Goal: Check status: Check status

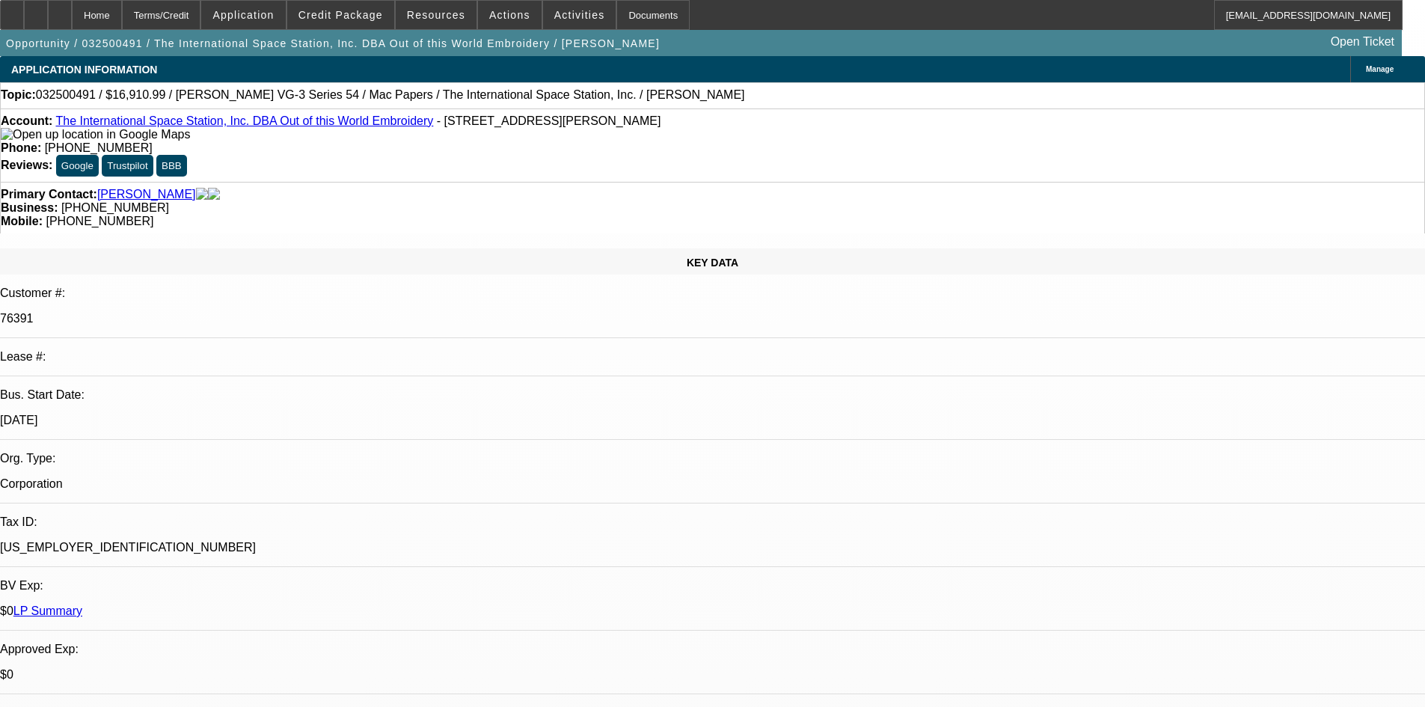
select select "0"
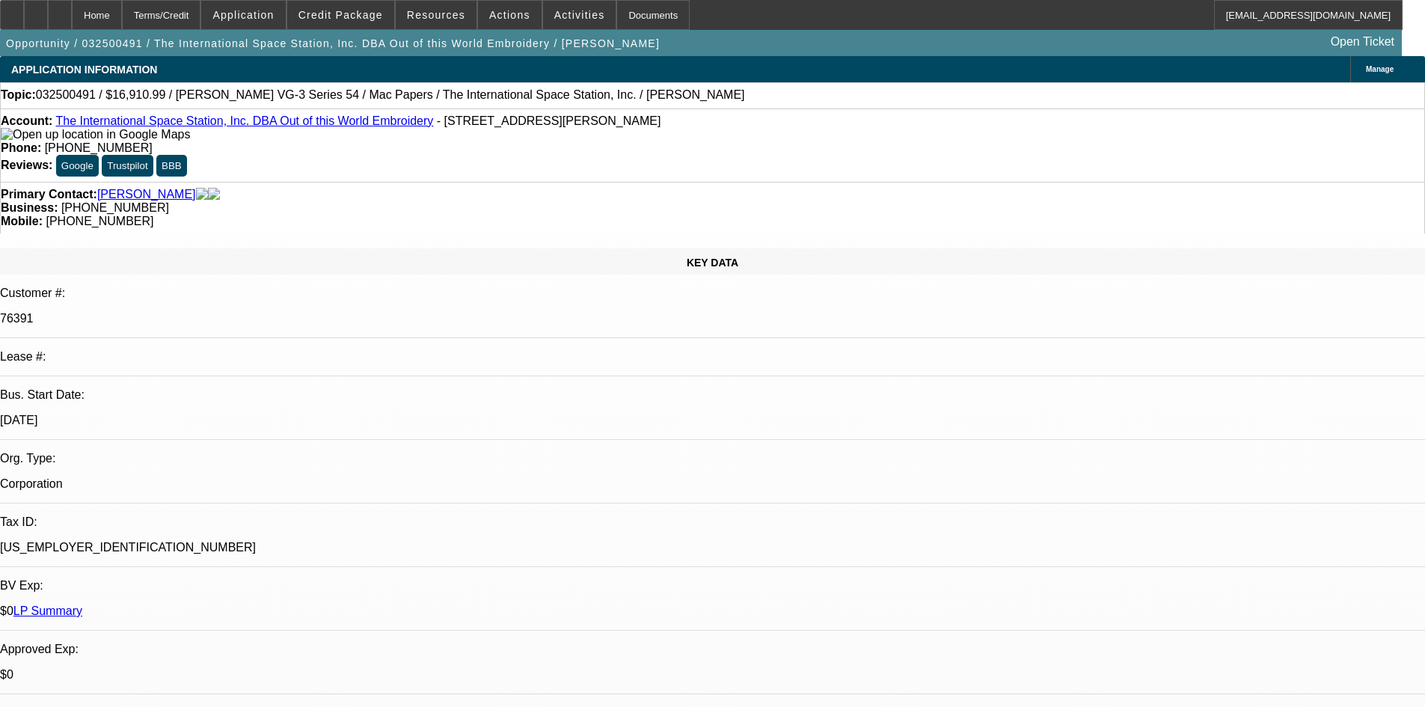
select select "0"
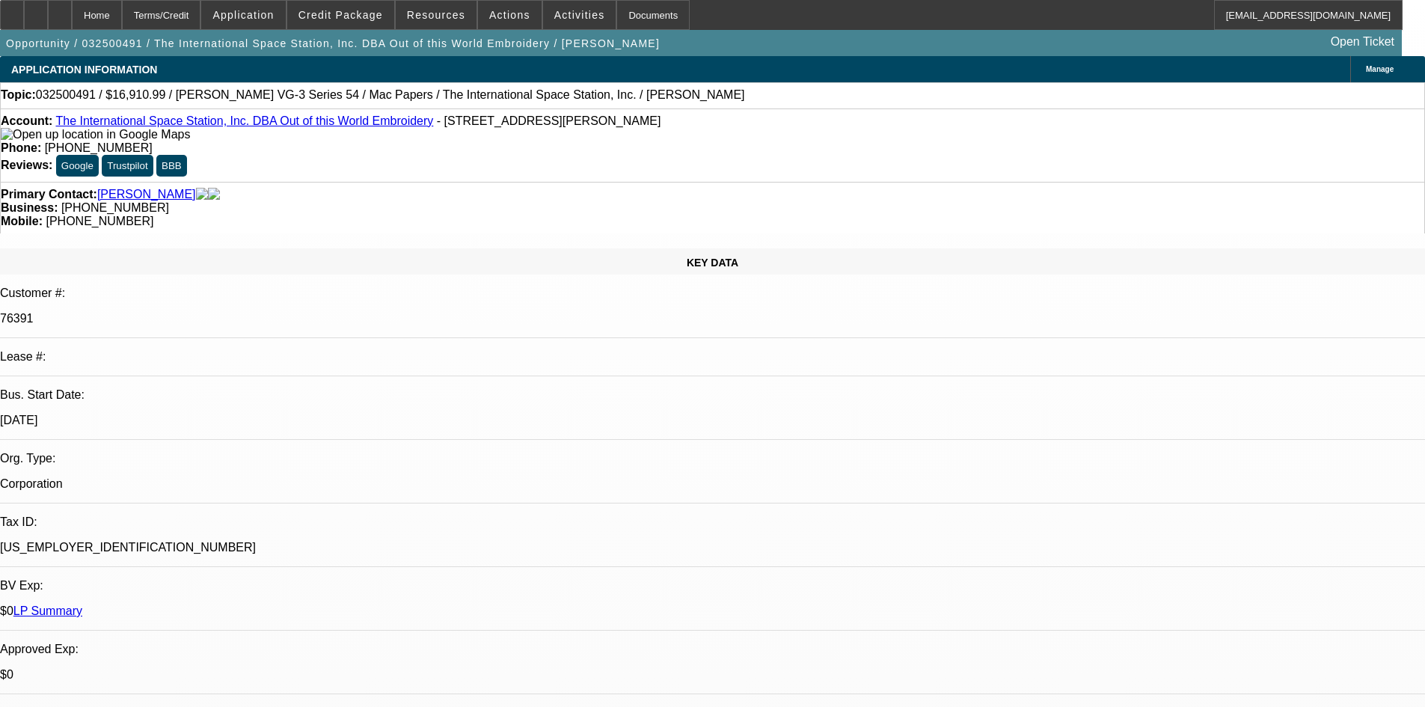
select select "0"
select select "1"
select select "6"
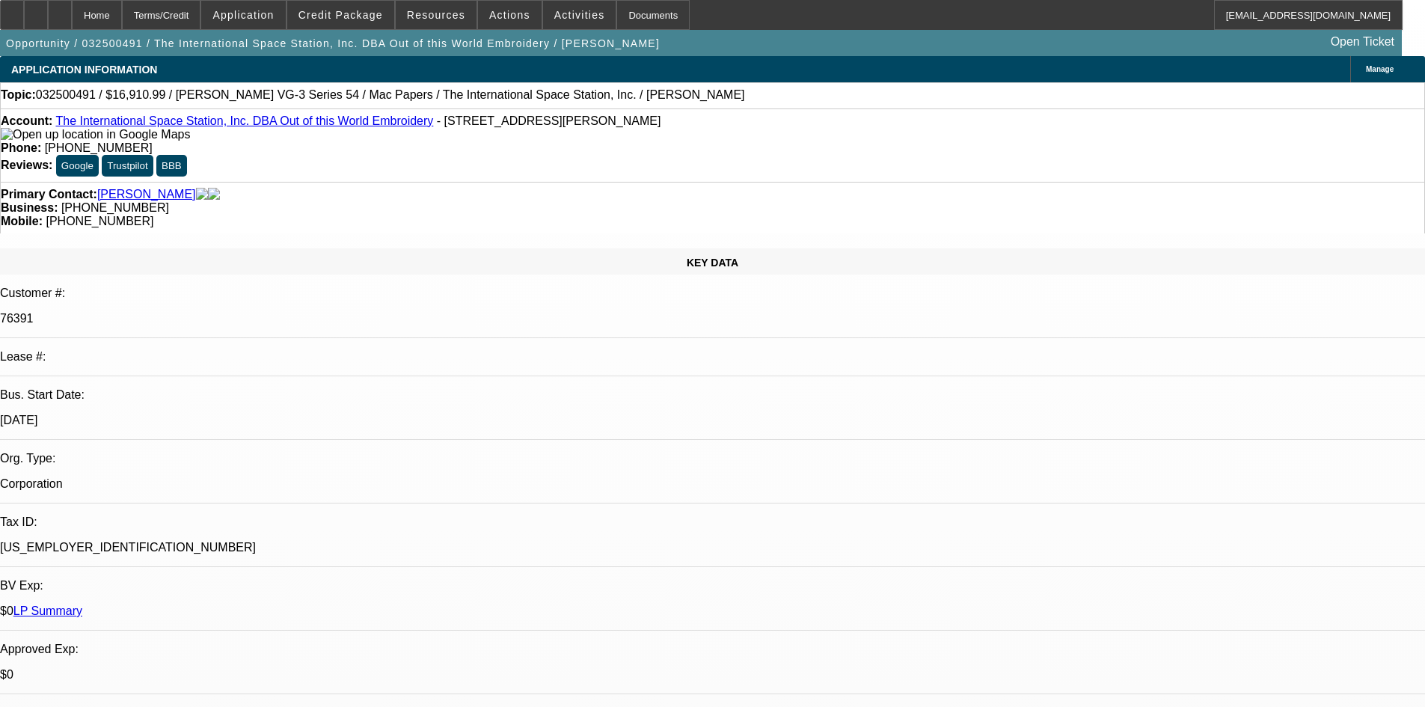
select select "1"
select select "6"
select select "1"
select select "2"
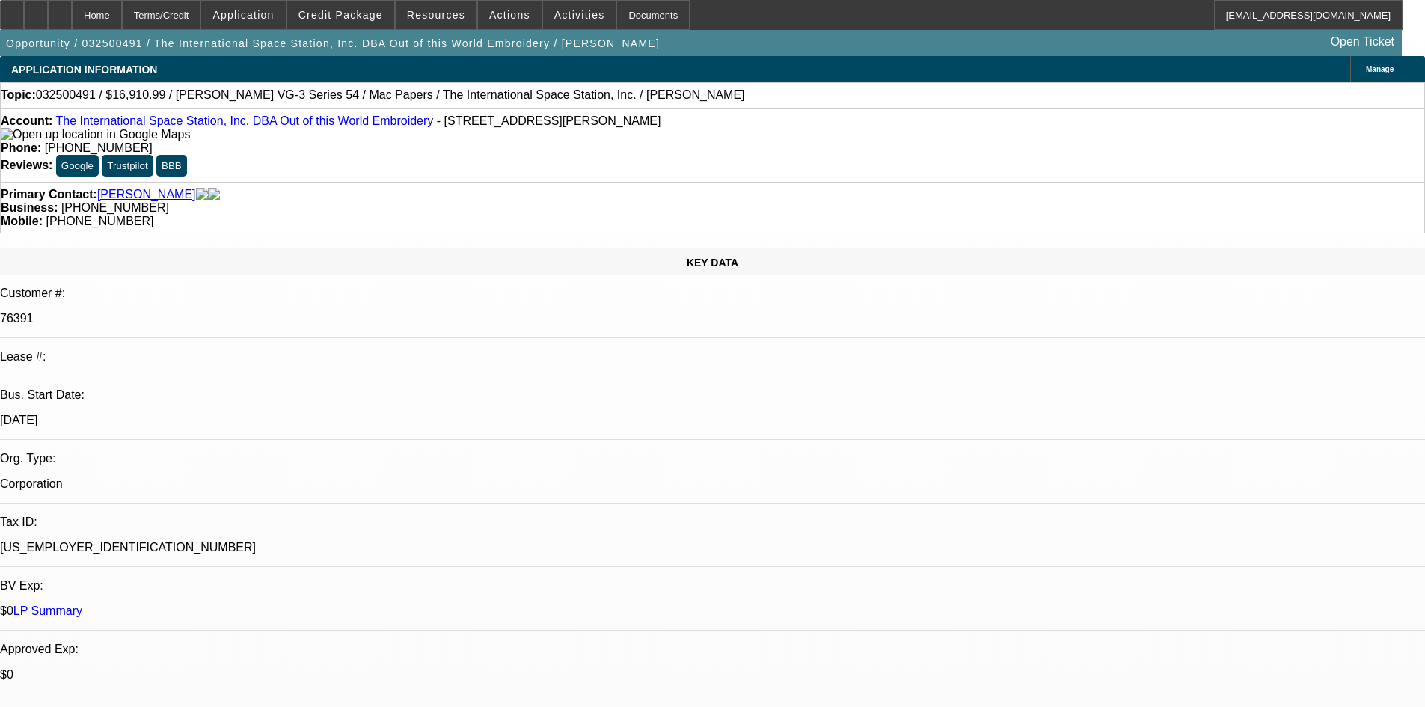
select select "6"
select select "1"
select select "2"
select select "6"
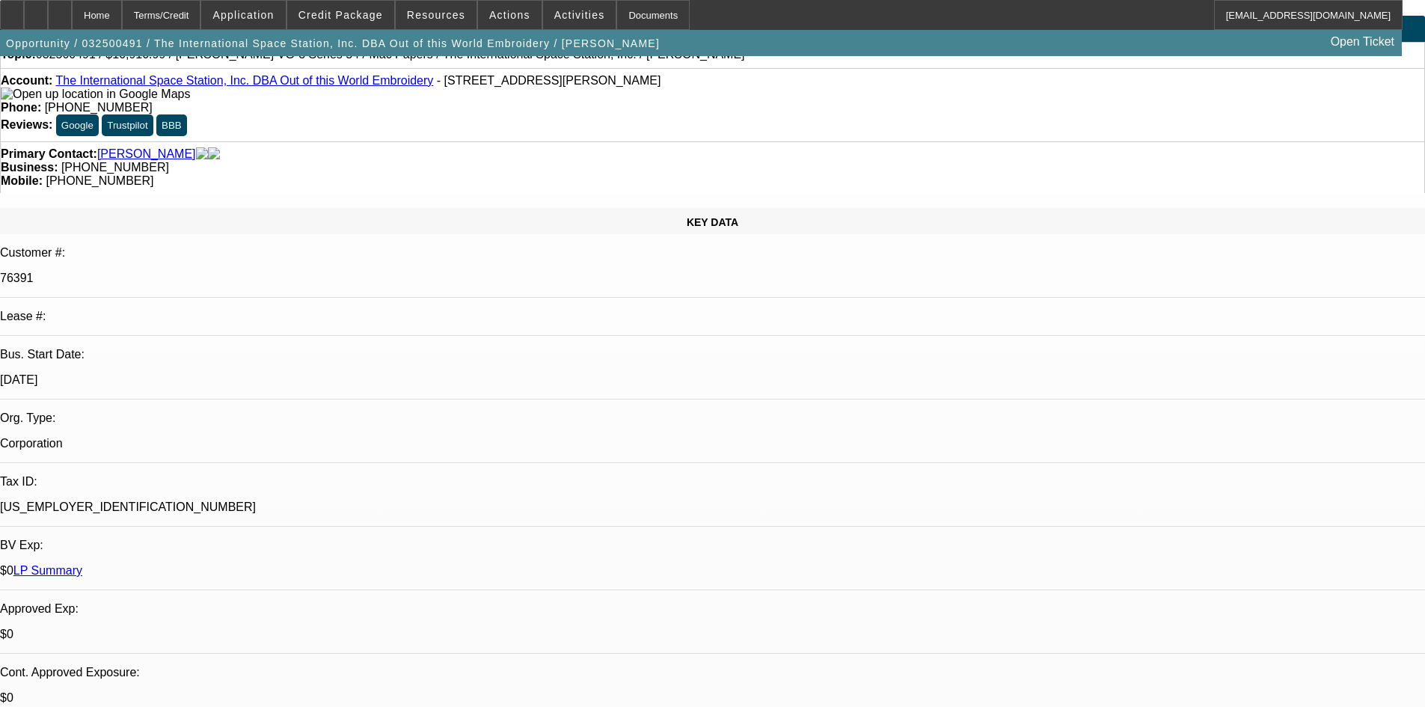
scroll to position [75, 0]
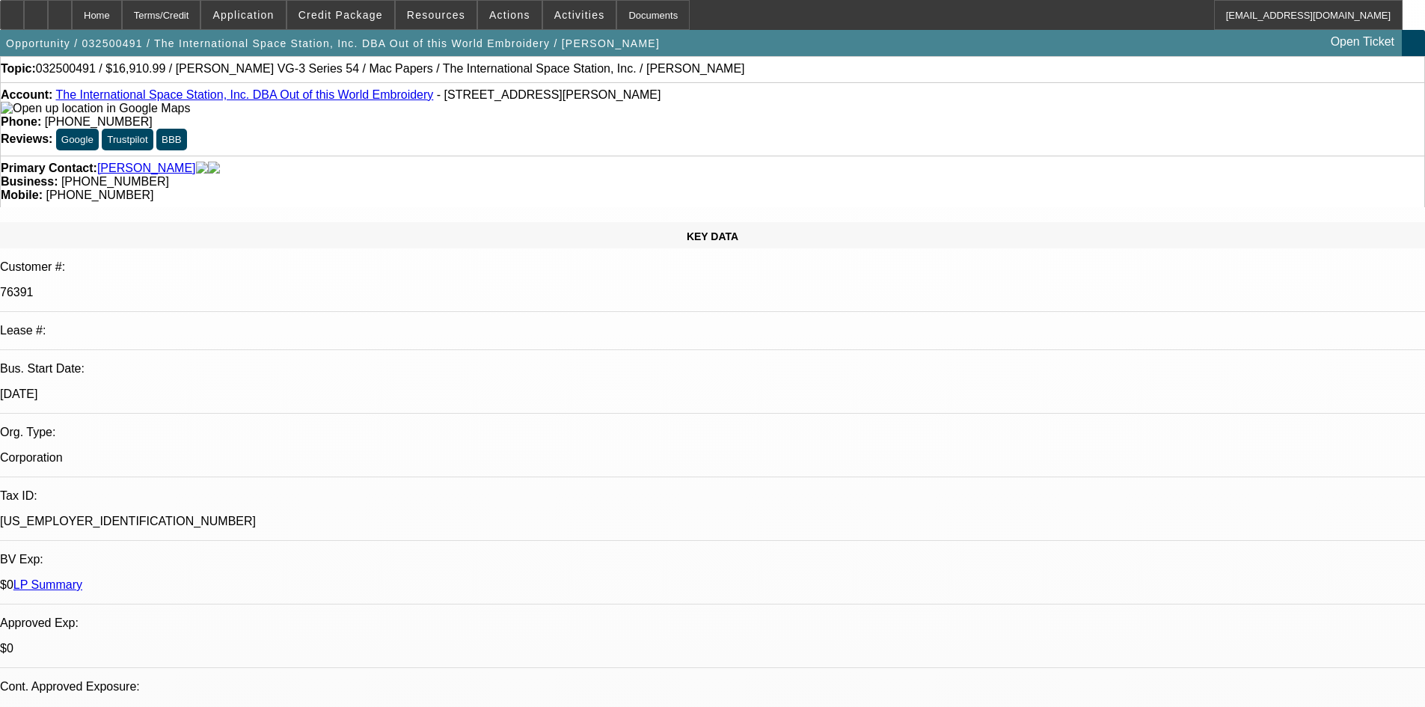
scroll to position [0, 0]
